Goal: Consume media (video, audio): Browse casually

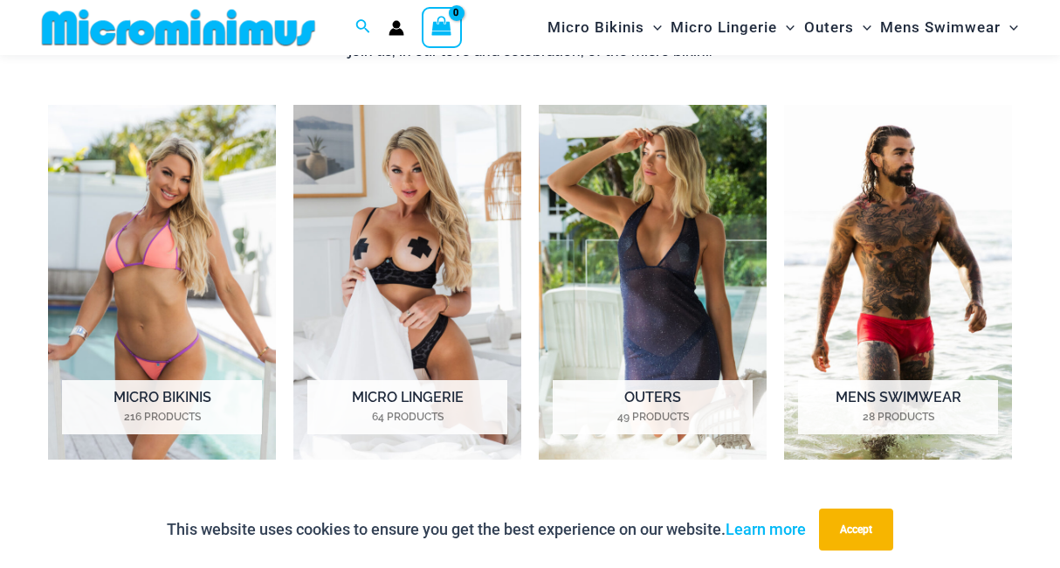
scroll to position [799, 0]
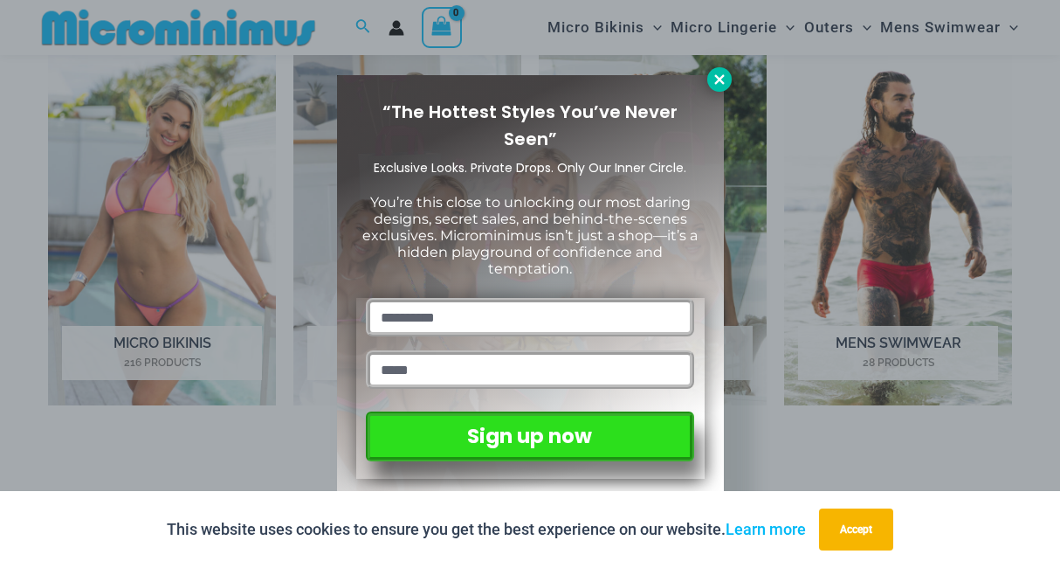
click at [720, 89] on button at bounding box center [719, 79] width 24 height 24
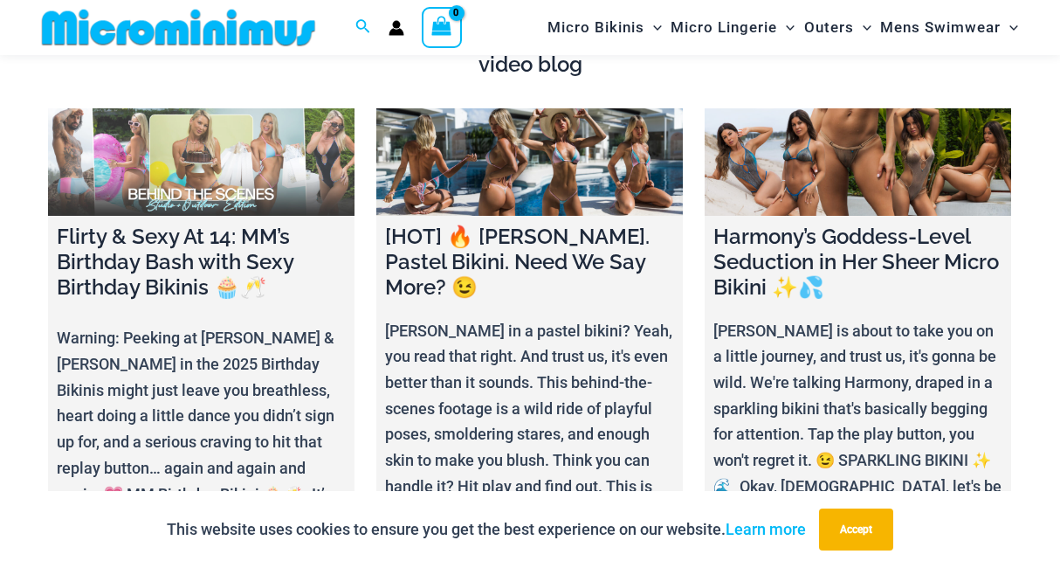
scroll to position [5324, 0]
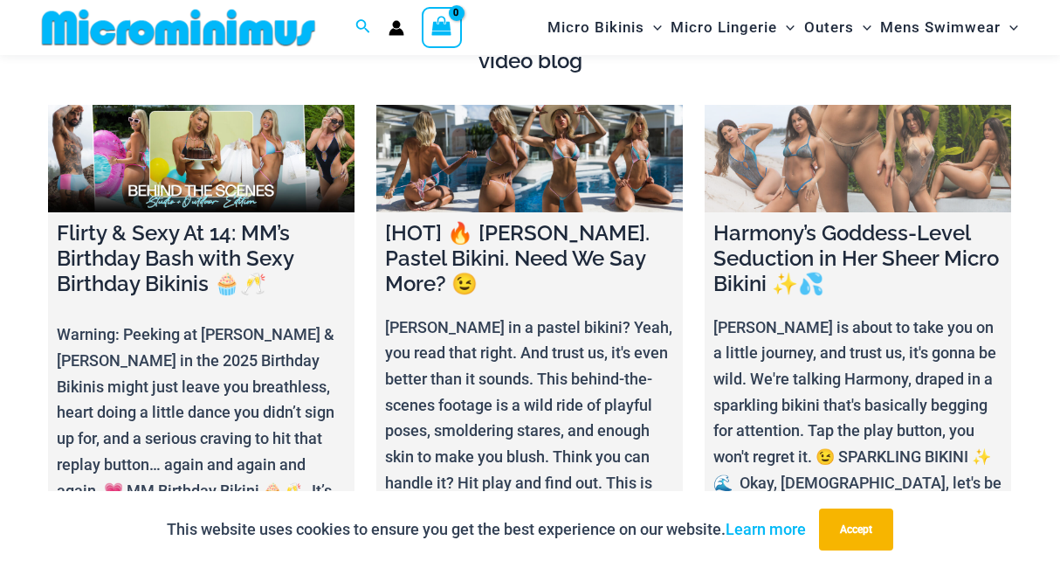
click at [788, 221] on h4 "Harmony’s Goddess-Level Seduction in Her Sheer Micro Bikini ✨💦" at bounding box center [857, 258] width 289 height 75
click at [802, 157] on link at bounding box center [858, 158] width 306 height 107
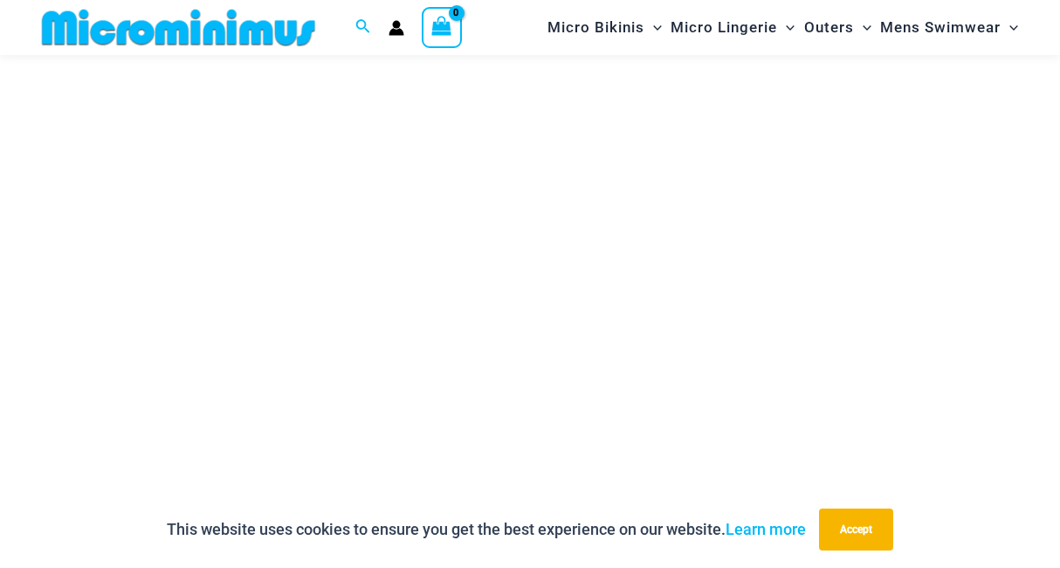
scroll to position [249, 0]
